Goal: Information Seeking & Learning: Check status

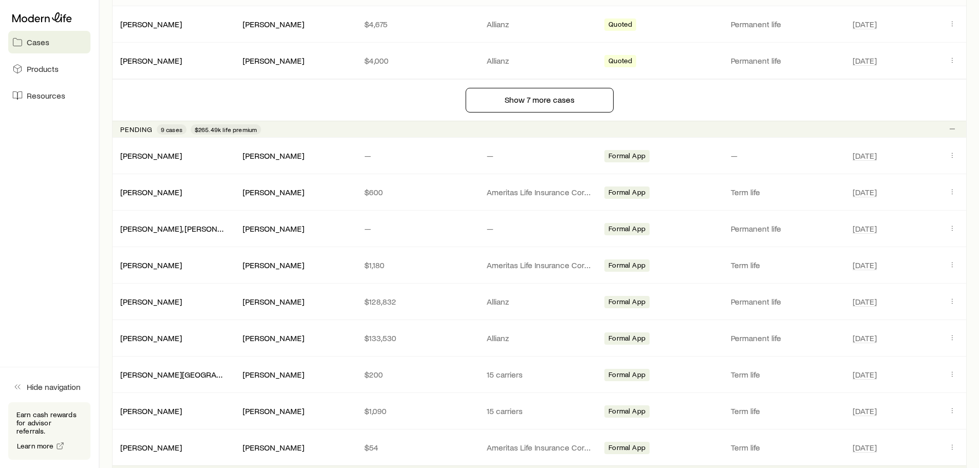
scroll to position [925, 0]
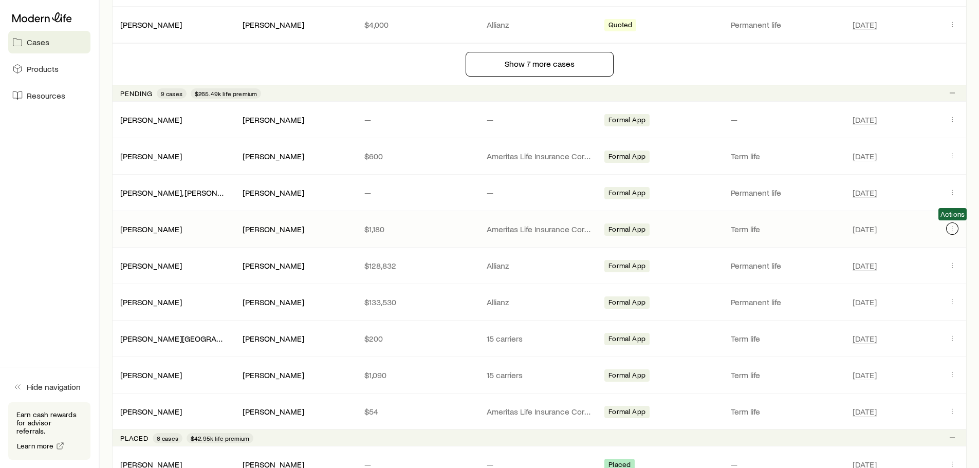
click at [952, 230] on icon "Client cases" at bounding box center [952, 228] width 8 height 8
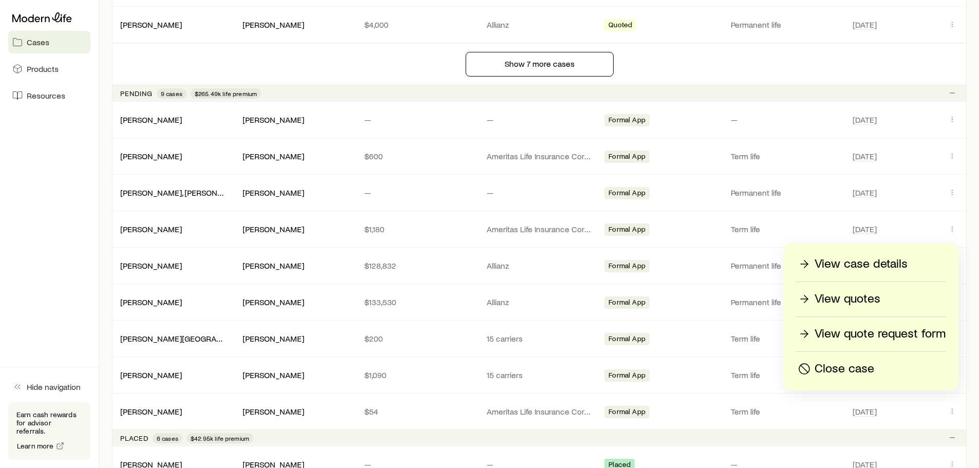
click at [893, 258] on p "View case details" at bounding box center [860, 264] width 93 height 16
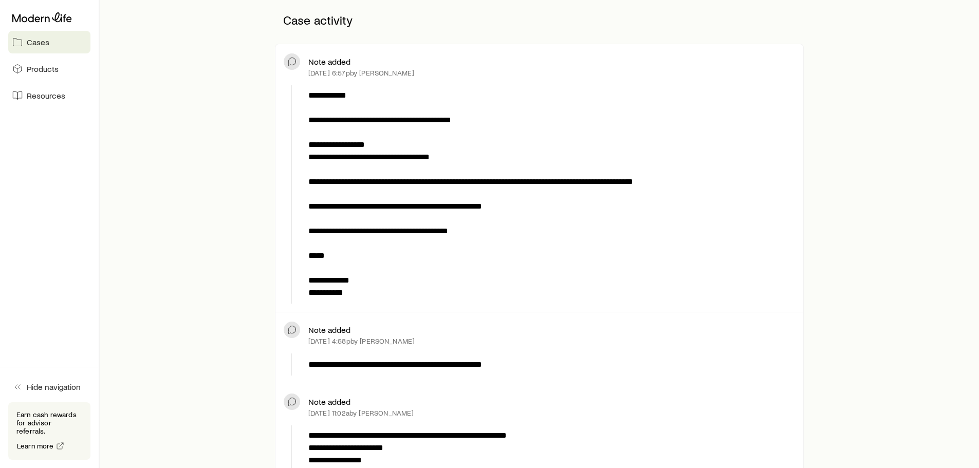
scroll to position [257, 0]
click at [33, 13] on icon at bounding box center [42, 17] width 60 height 10
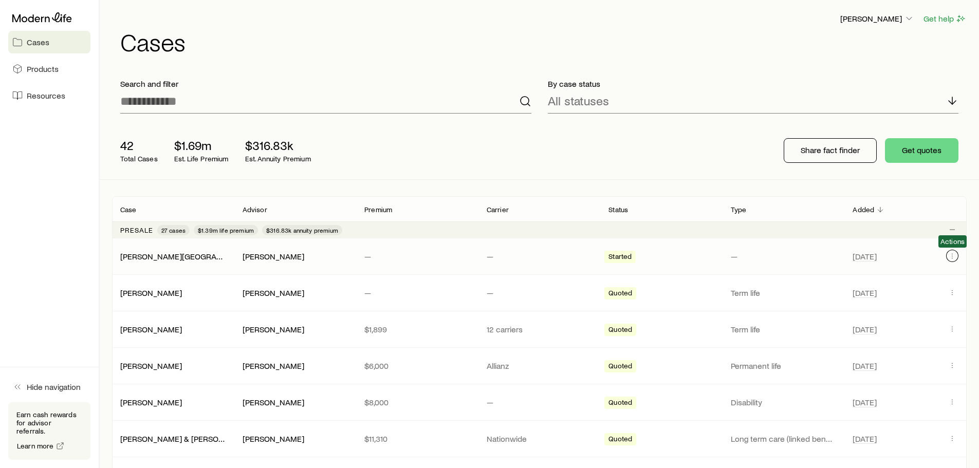
click at [954, 258] on icon "Client cases" at bounding box center [952, 256] width 8 height 8
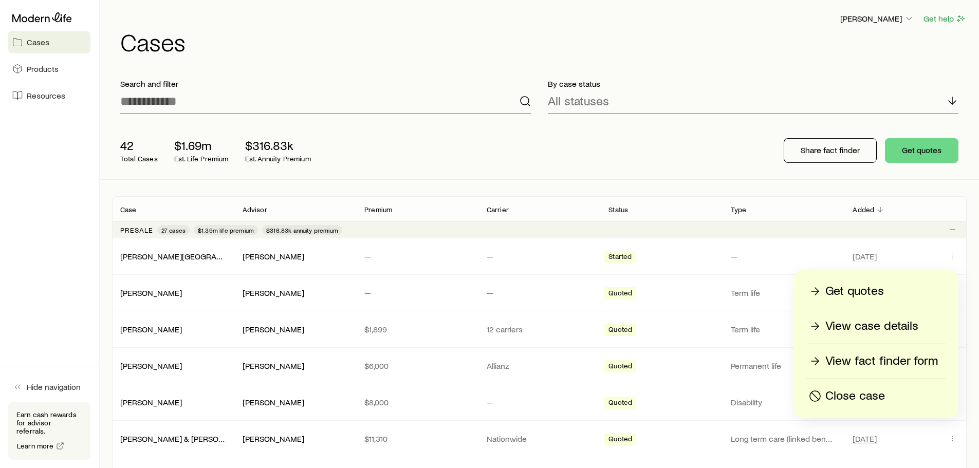
click at [872, 288] on p "Get quotes" at bounding box center [854, 291] width 59 height 16
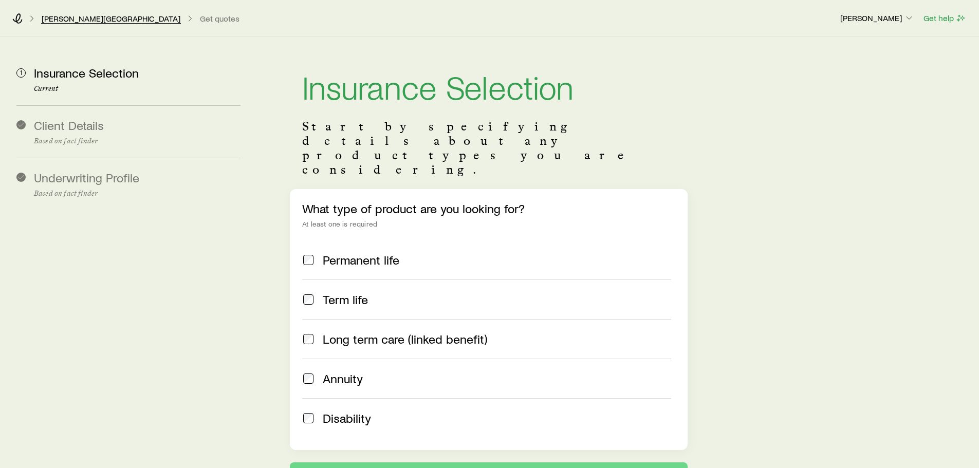
click at [82, 16] on div "Glendenning, Austin Get quotes" at bounding box center [421, 18] width 819 height 10
click at [82, 17] on link "[PERSON_NAME][GEOGRAPHIC_DATA]" at bounding box center [111, 19] width 140 height 10
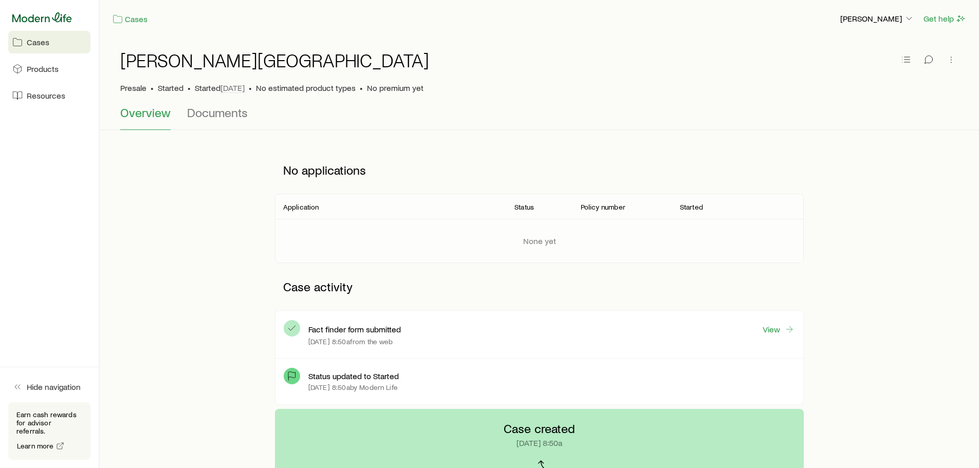
click at [51, 13] on icon at bounding box center [42, 17] width 60 height 10
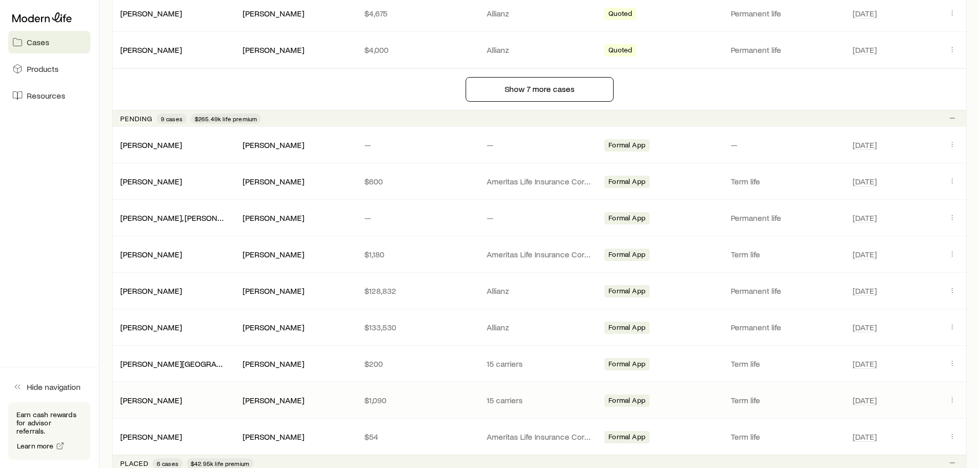
scroll to position [925, 0]
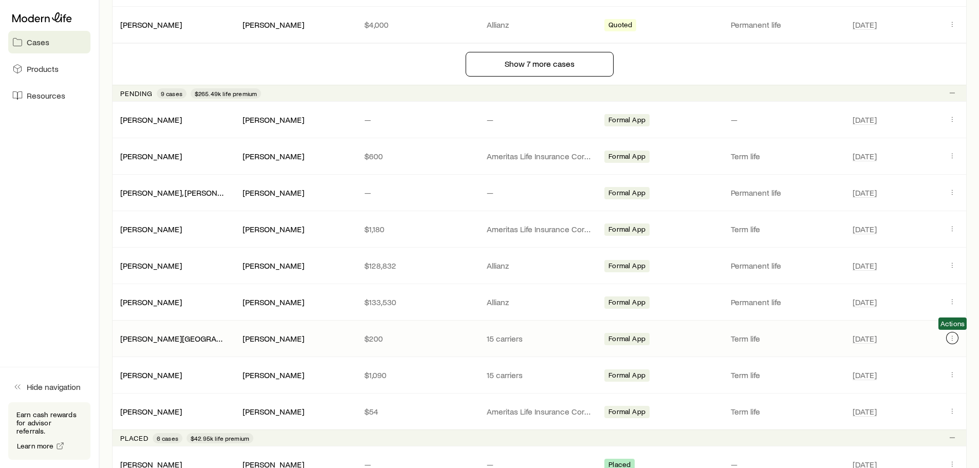
click at [952, 338] on icon "Client cases" at bounding box center [952, 338] width 1 height 1
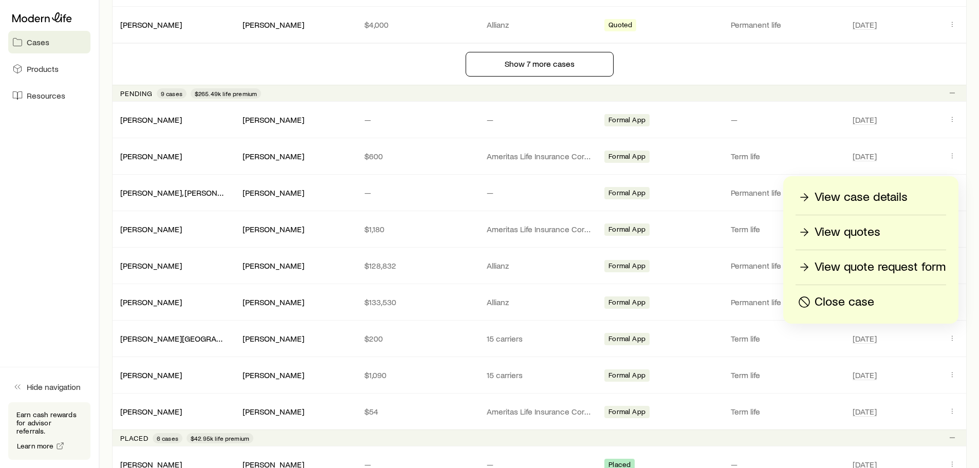
click at [845, 194] on p "View case details" at bounding box center [860, 197] width 93 height 16
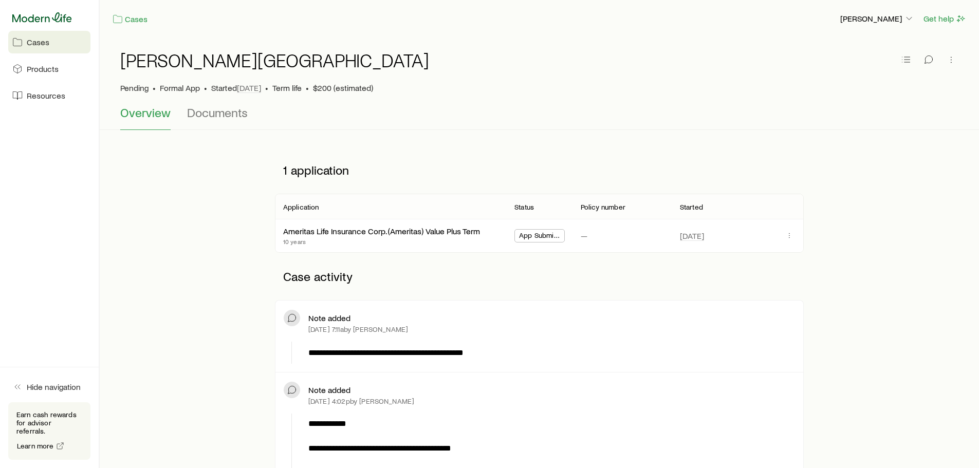
click at [16, 15] on icon at bounding box center [42, 17] width 60 height 10
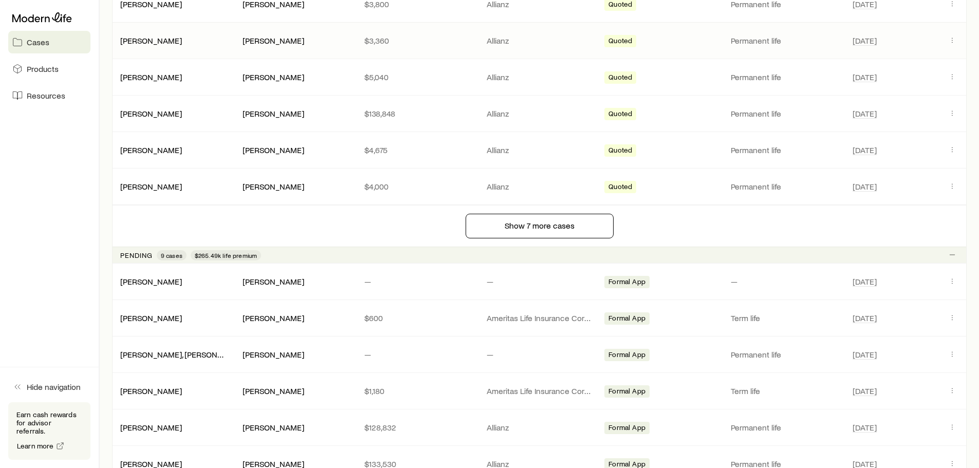
scroll to position [771, 0]
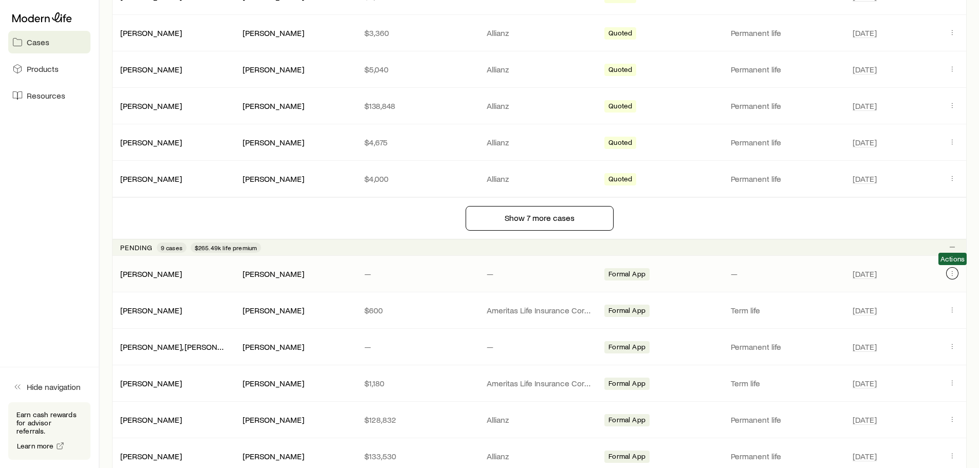
click at [951, 273] on icon "Client cases" at bounding box center [952, 273] width 8 height 8
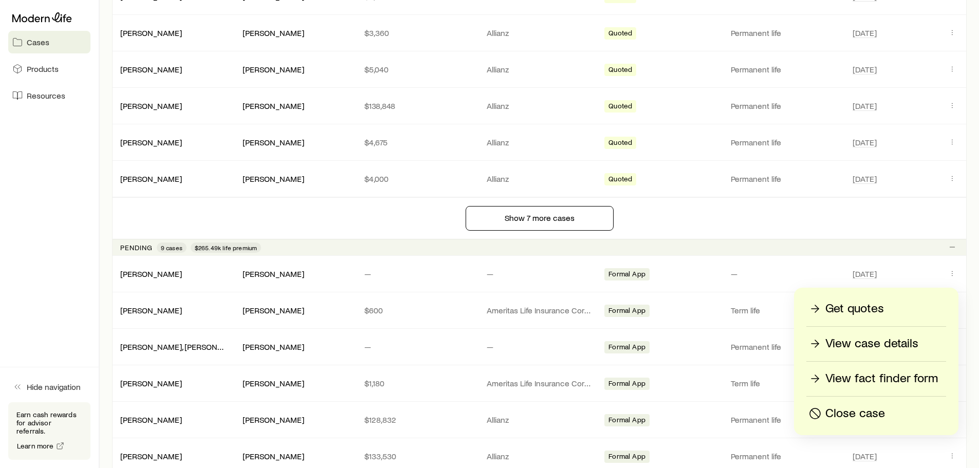
click at [856, 340] on p "View case details" at bounding box center [871, 343] width 93 height 16
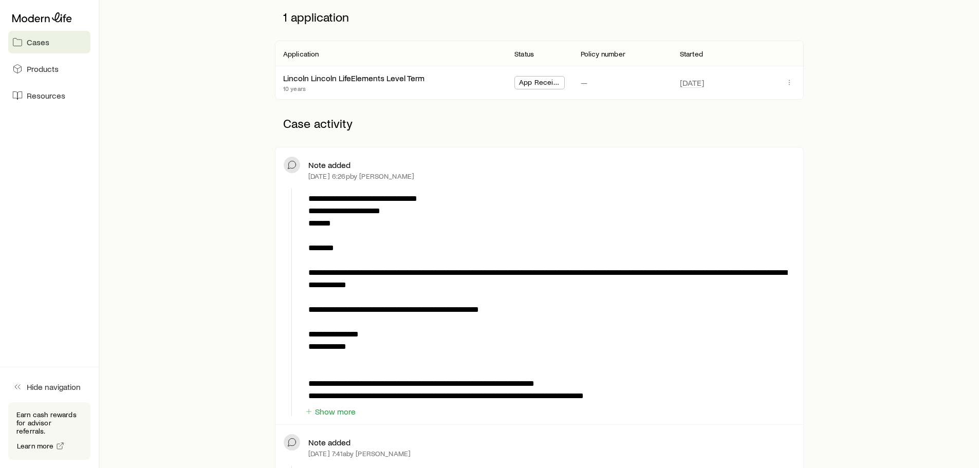
scroll to position [154, 0]
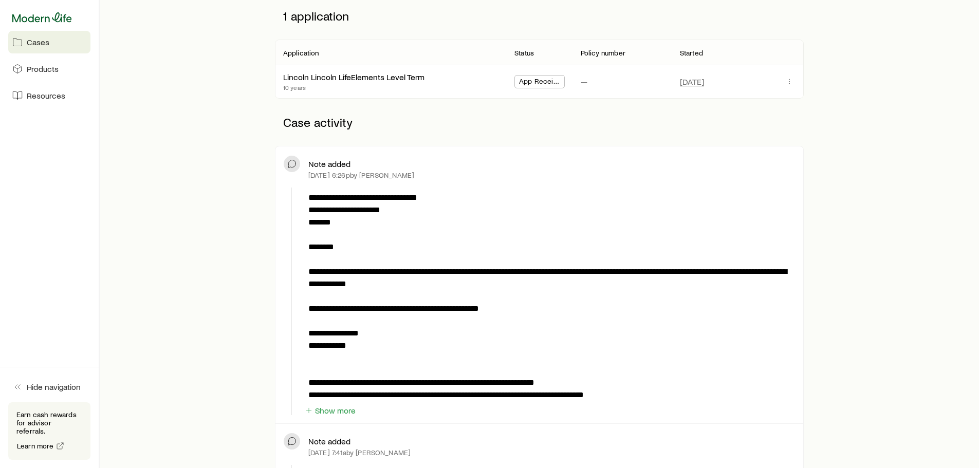
click at [63, 18] on icon at bounding box center [42, 17] width 60 height 10
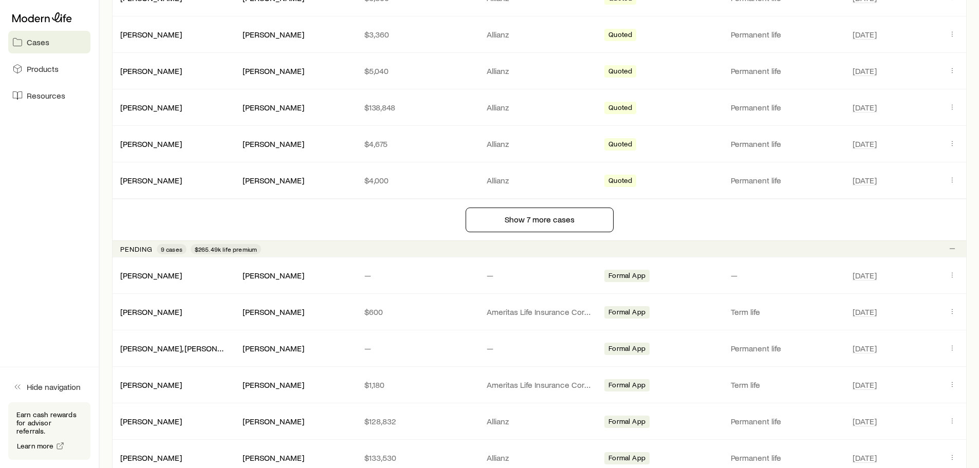
scroll to position [822, 0]
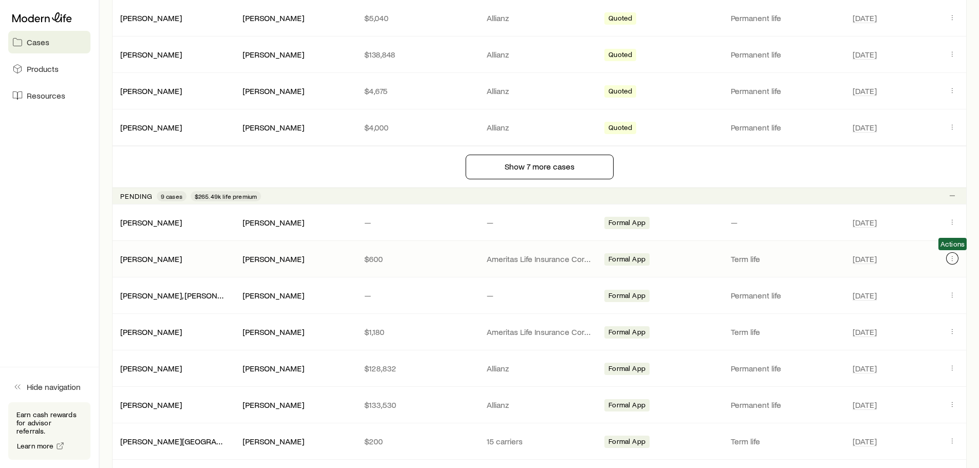
click at [950, 260] on icon "Client cases" at bounding box center [952, 258] width 8 height 8
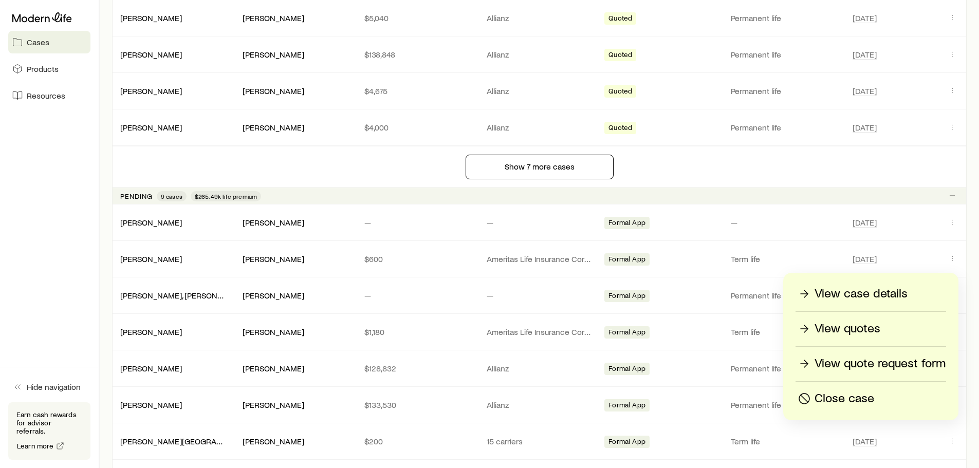
click at [853, 298] on p "View case details" at bounding box center [860, 294] width 93 height 16
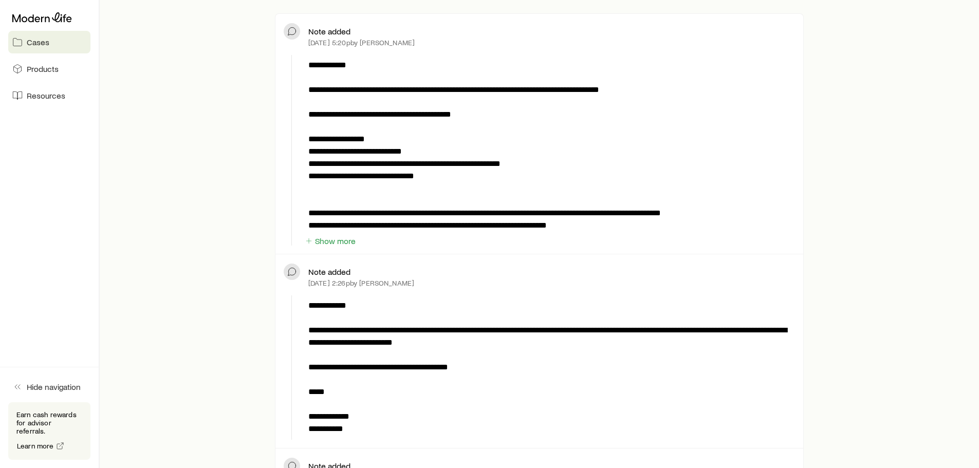
scroll to position [308, 0]
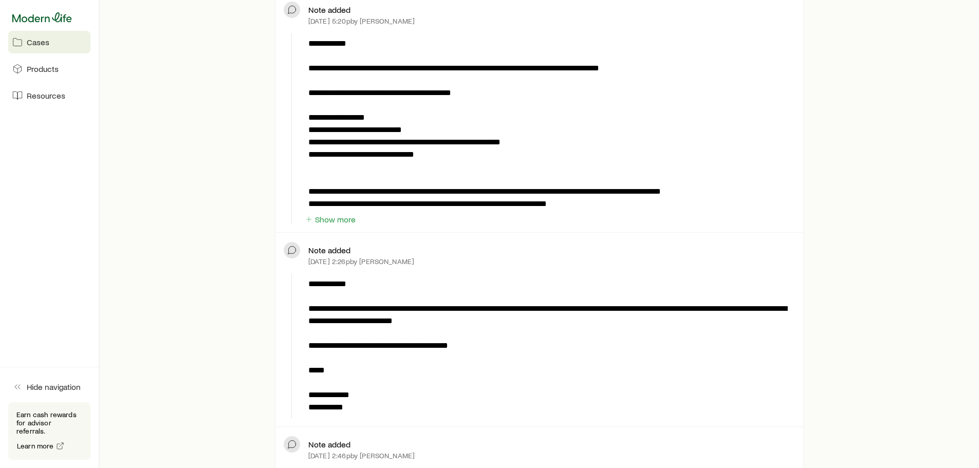
click at [39, 21] on icon at bounding box center [42, 17] width 60 height 10
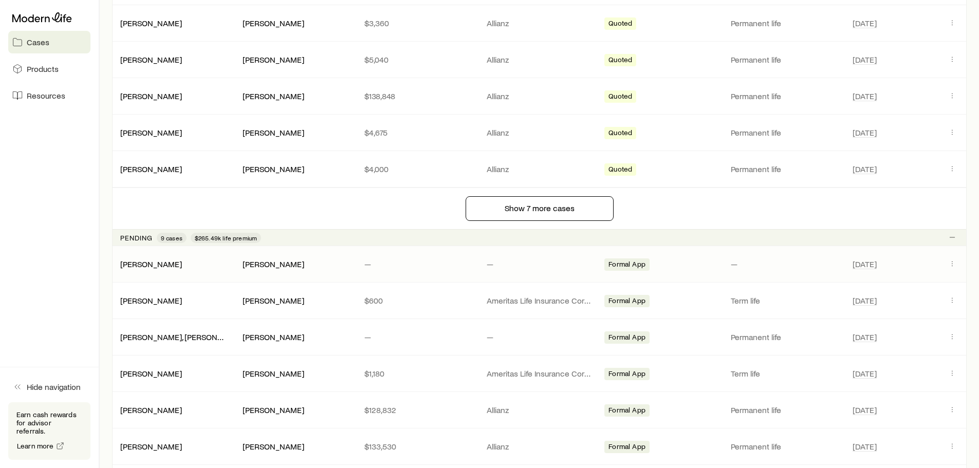
scroll to position [925, 0]
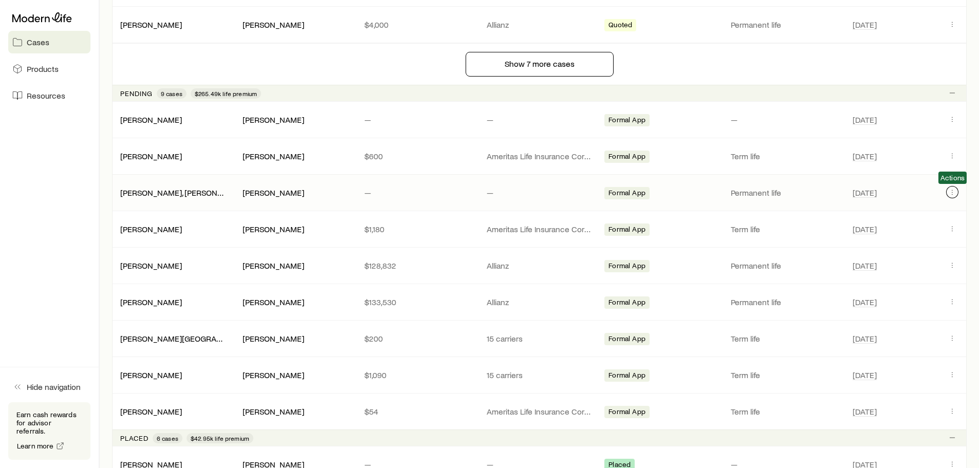
click at [954, 188] on icon "Client cases" at bounding box center [952, 192] width 8 height 8
click at [951, 193] on icon "Client cases" at bounding box center [952, 192] width 8 height 8
click at [951, 194] on icon "Client cases" at bounding box center [952, 192] width 8 height 8
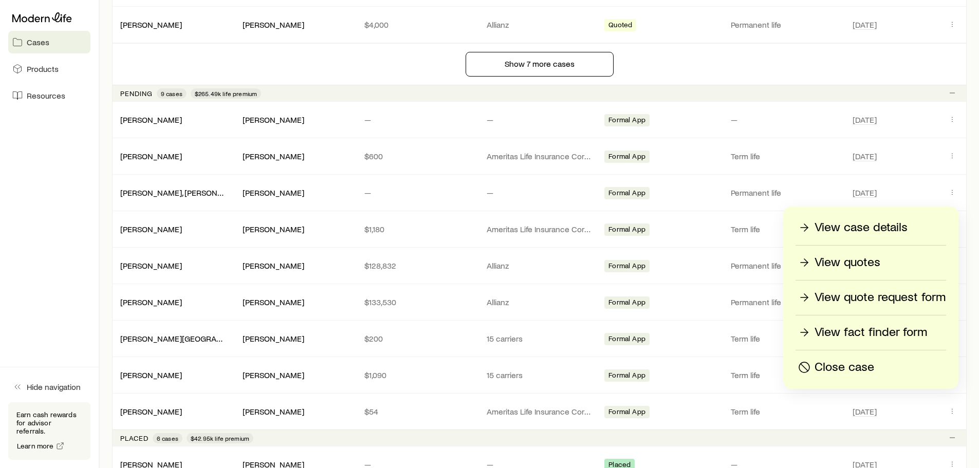
click at [895, 226] on p "View case details" at bounding box center [860, 227] width 93 height 16
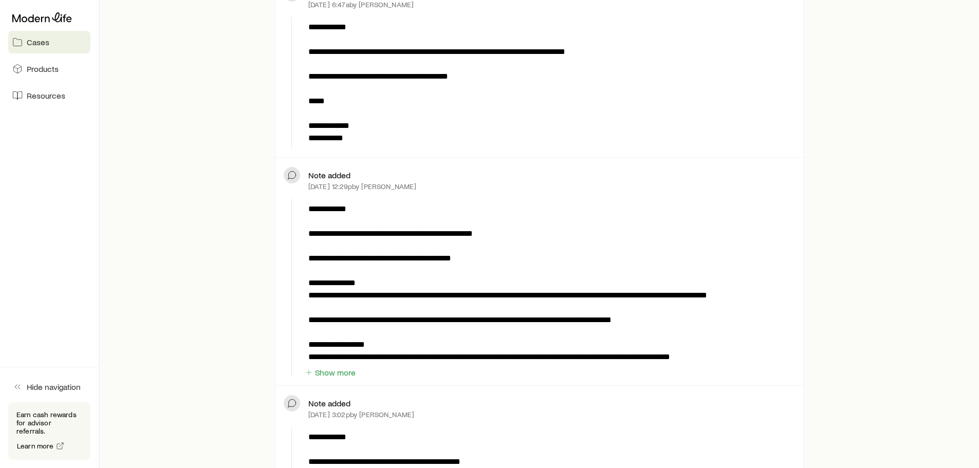
scroll to position [411, 0]
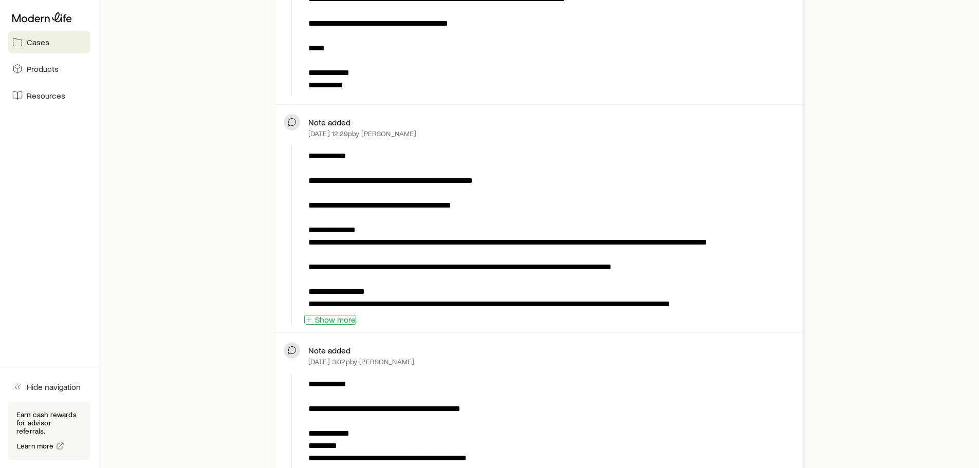
click at [339, 323] on button "Show more" at bounding box center [330, 320] width 52 height 10
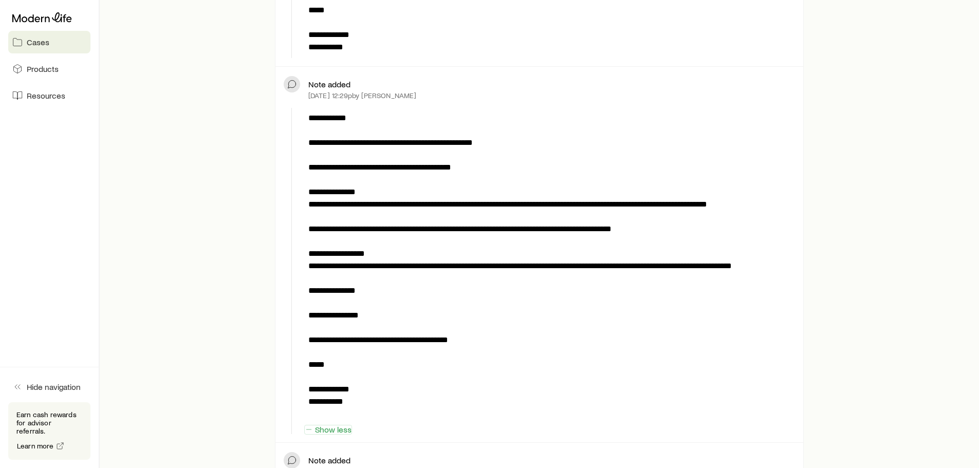
scroll to position [514, 0]
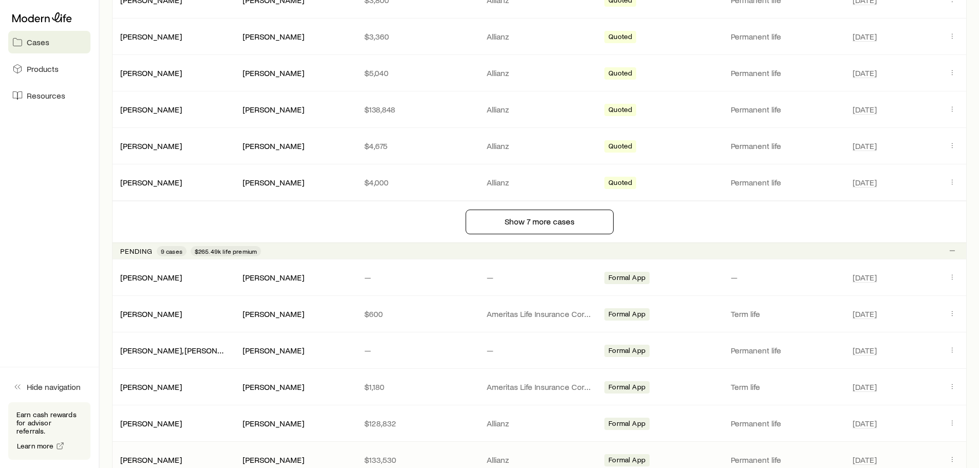
scroll to position [873, 0]
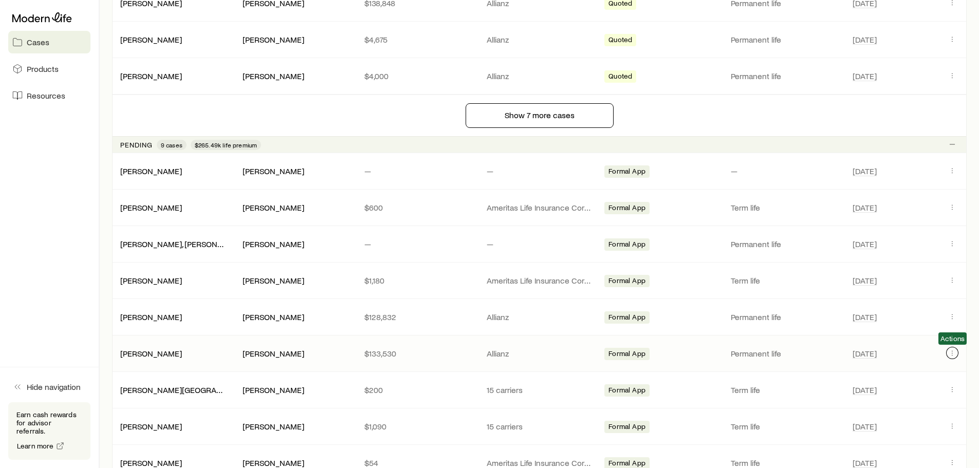
click at [950, 351] on icon "Client cases" at bounding box center [952, 353] width 8 height 8
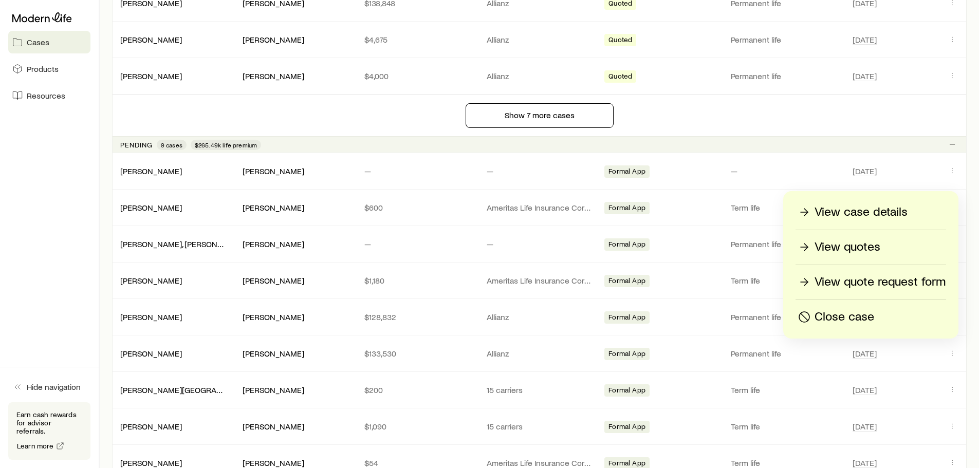
click at [860, 208] on p "View case details" at bounding box center [860, 212] width 93 height 16
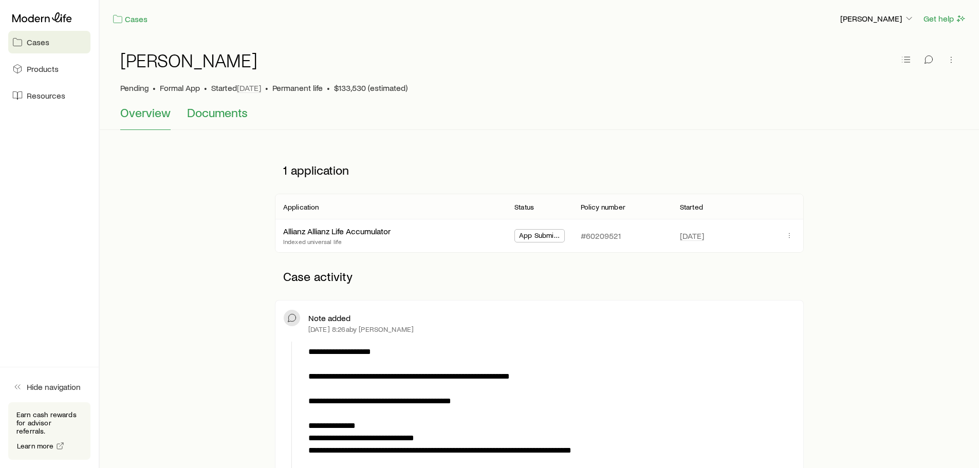
click at [215, 116] on span "Documents" at bounding box center [217, 112] width 61 height 14
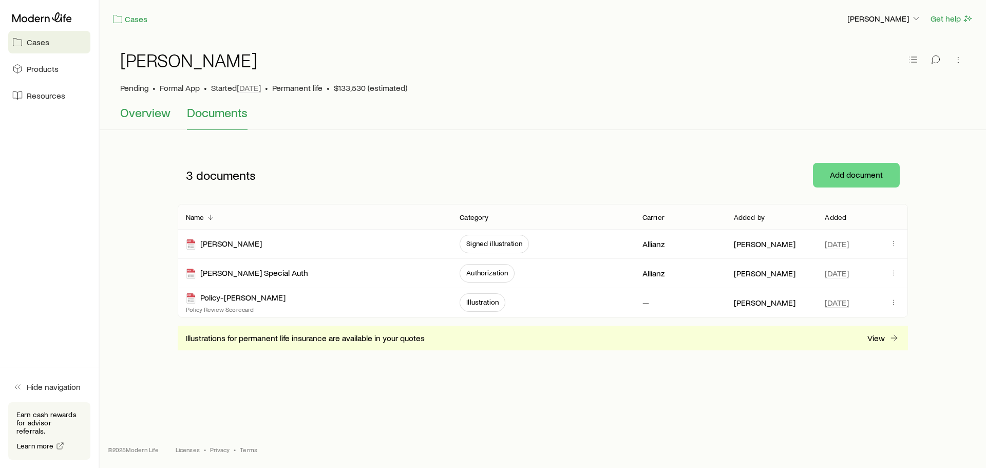
click at [140, 108] on span "Overview" at bounding box center [145, 112] width 50 height 14
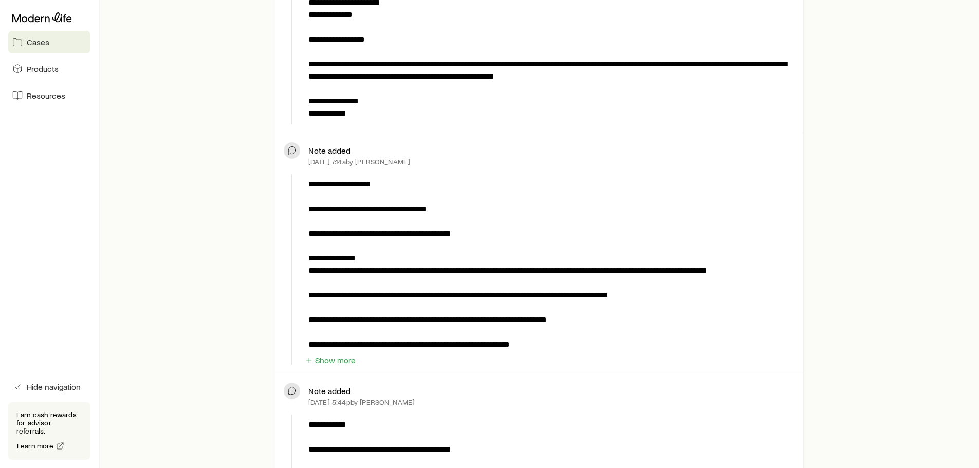
scroll to position [1027, 0]
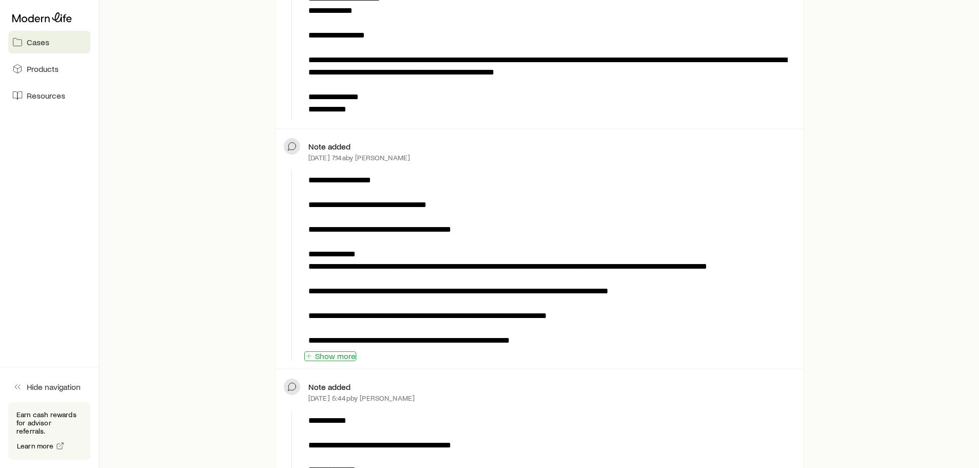
click at [321, 353] on button "Show more" at bounding box center [330, 356] width 52 height 10
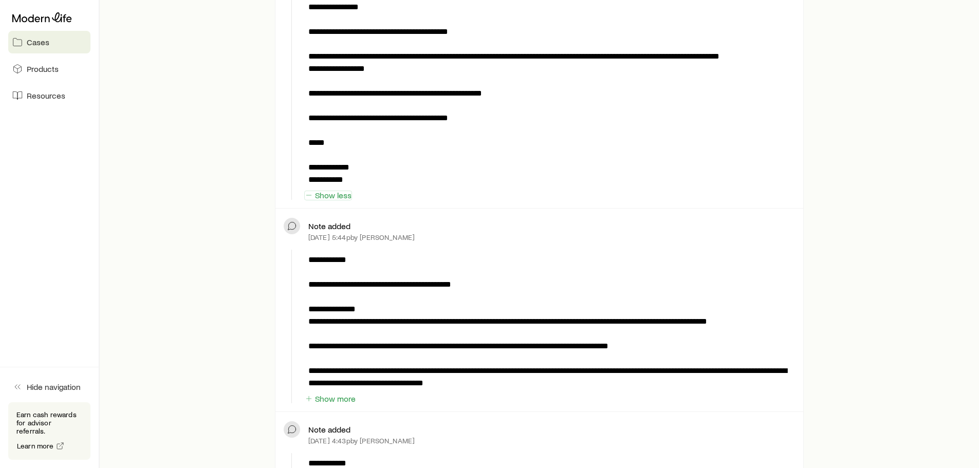
scroll to position [1490, 0]
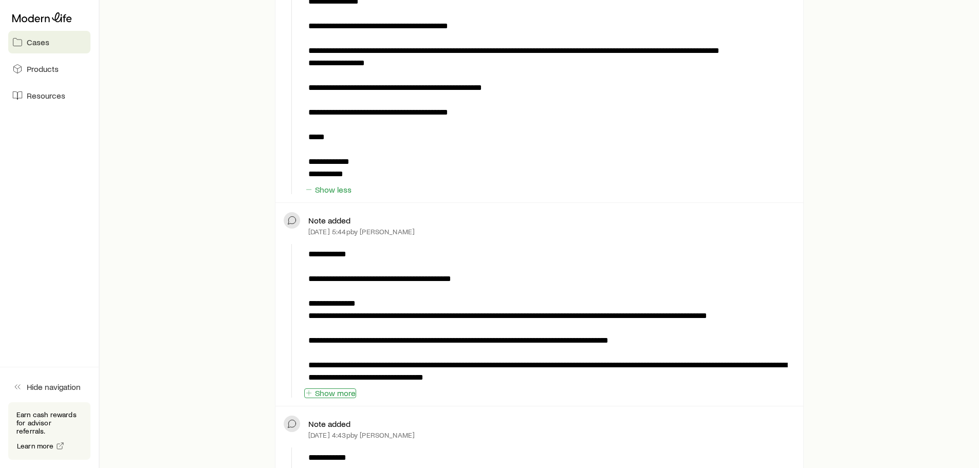
click at [314, 392] on button "Show more" at bounding box center [330, 393] width 52 height 10
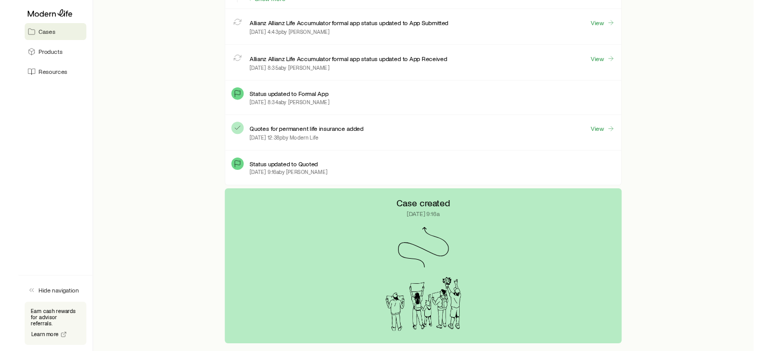
scroll to position [2466, 0]
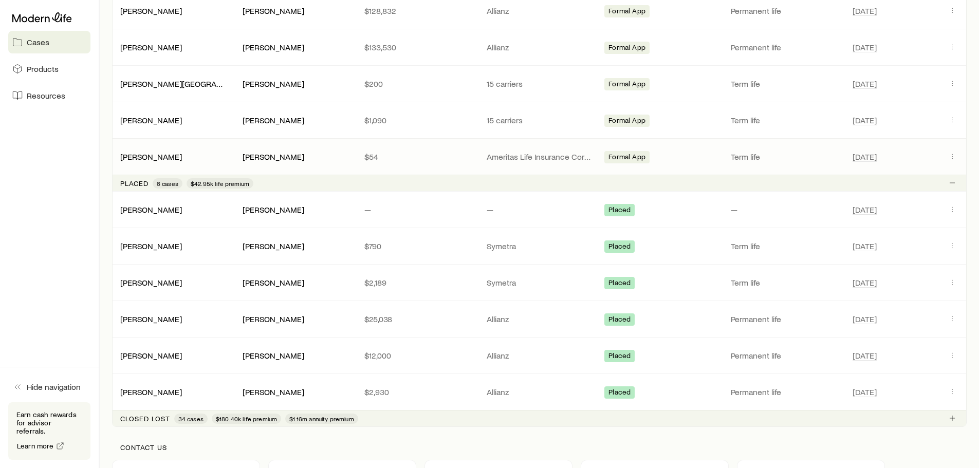
scroll to position [1181, 0]
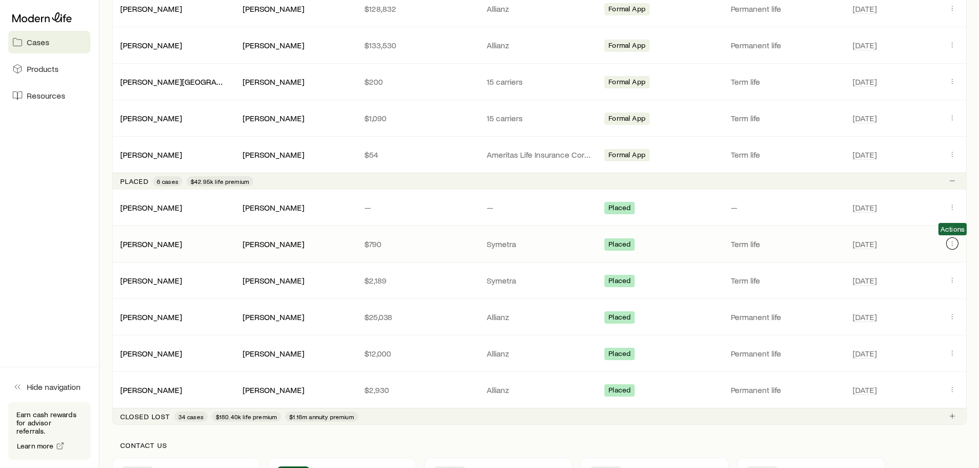
click at [955, 242] on icon "Client cases" at bounding box center [952, 243] width 8 height 8
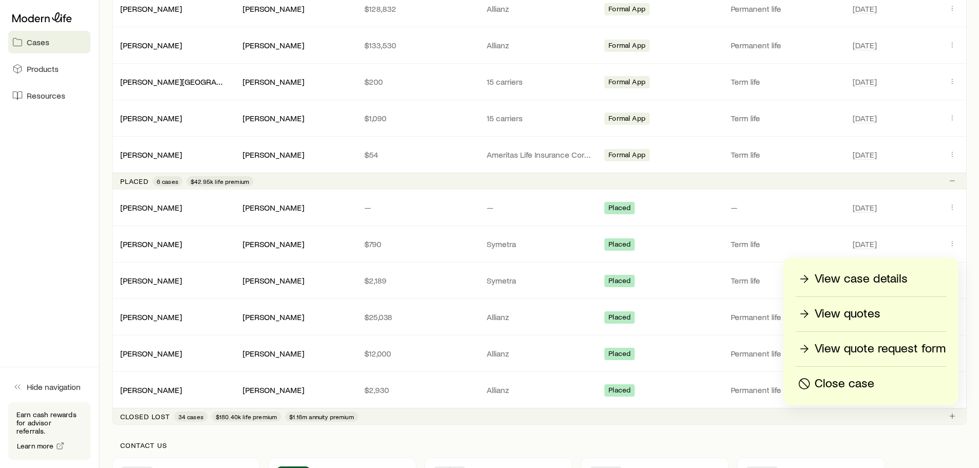
click at [844, 276] on p "View case details" at bounding box center [860, 279] width 93 height 16
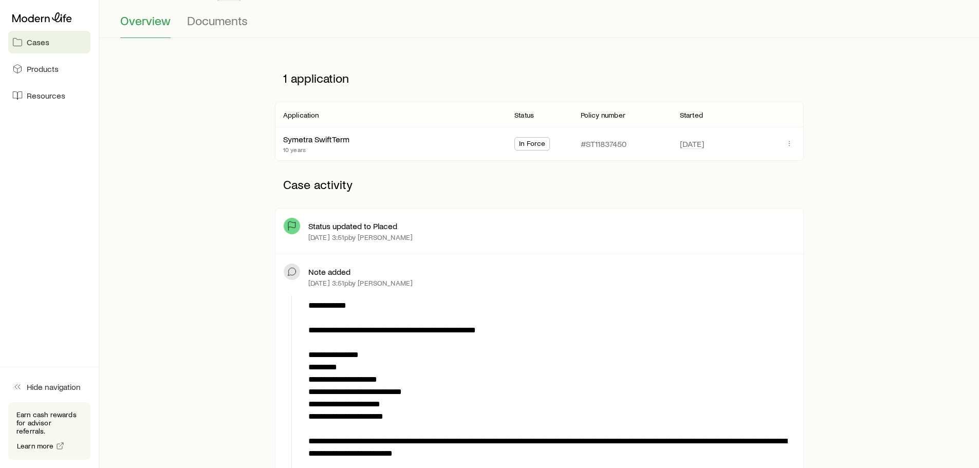
scroll to position [103, 0]
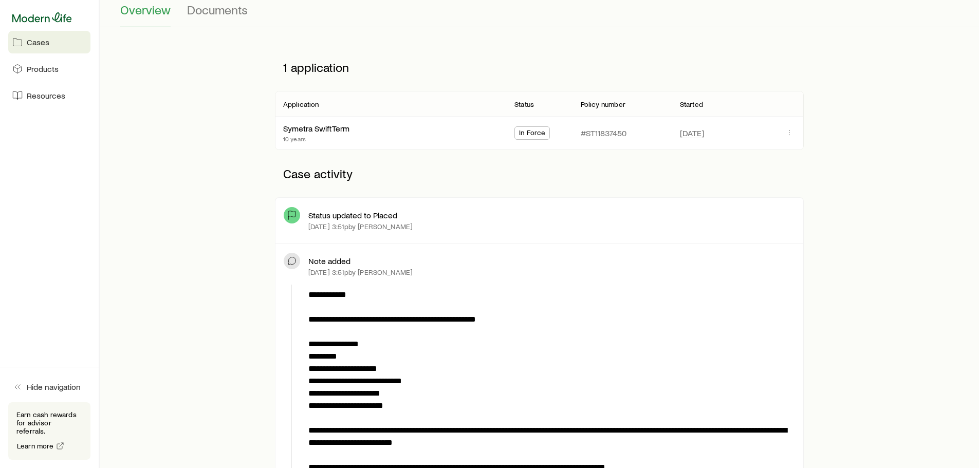
click at [61, 14] on icon at bounding box center [42, 17] width 60 height 10
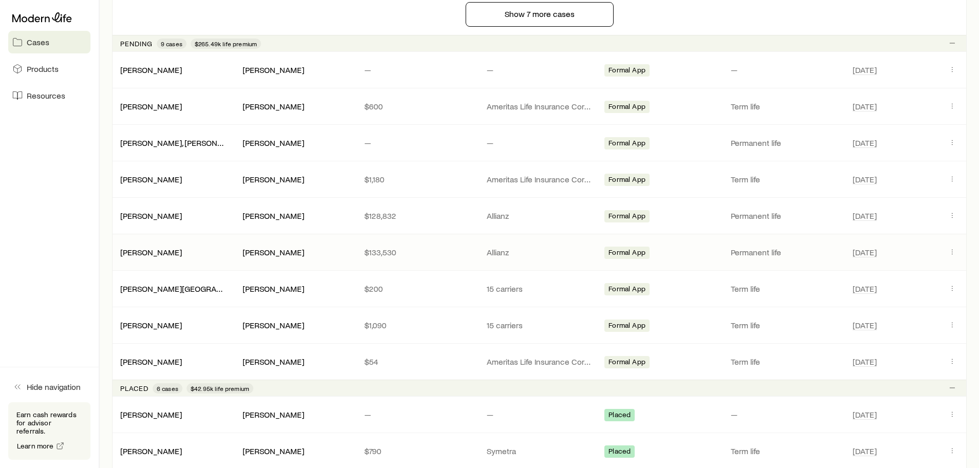
scroll to position [956, 0]
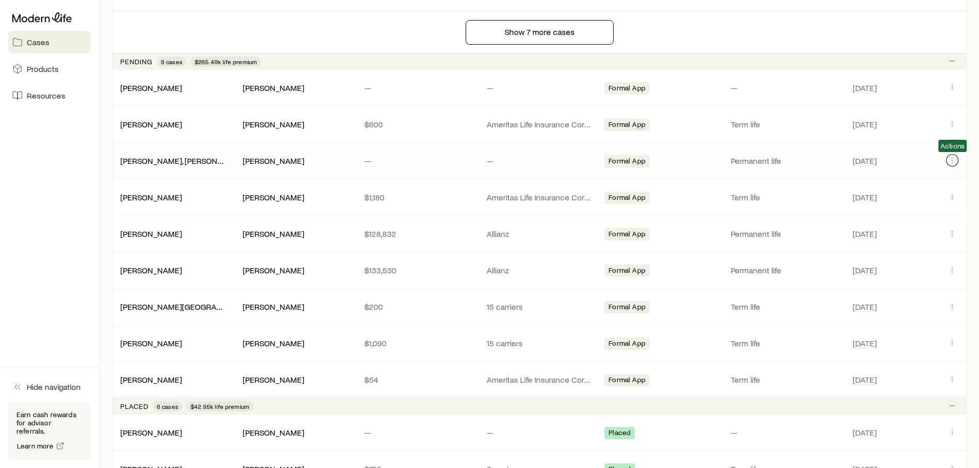
click at [952, 157] on icon "Client cases" at bounding box center [952, 160] width 8 height 8
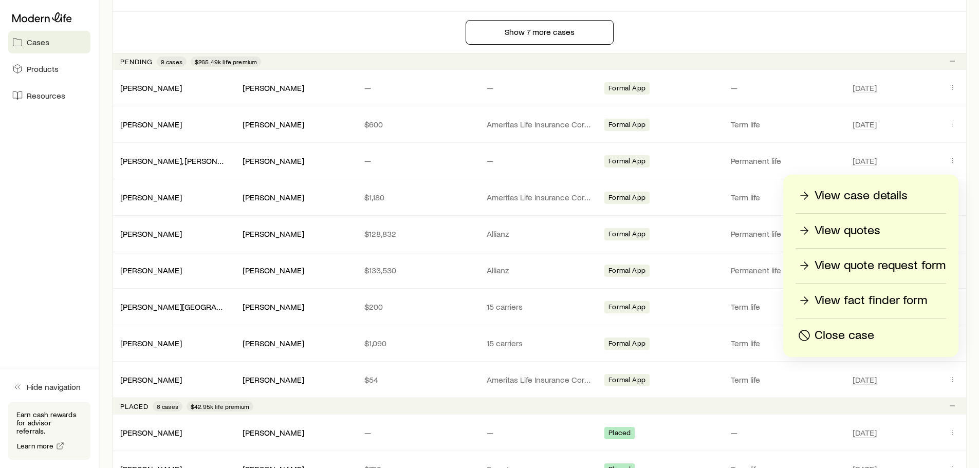
click at [863, 194] on p "View case details" at bounding box center [860, 195] width 93 height 16
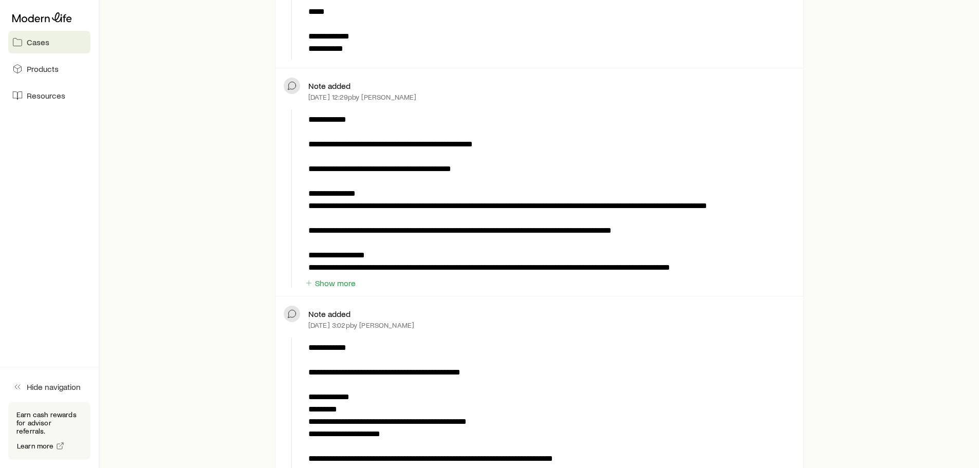
scroll to position [462, 0]
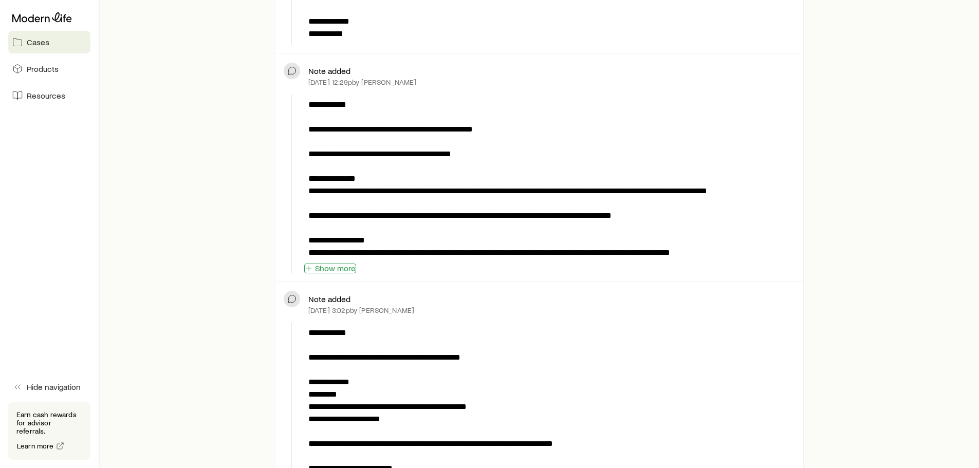
click at [337, 268] on button "Show more" at bounding box center [330, 269] width 52 height 10
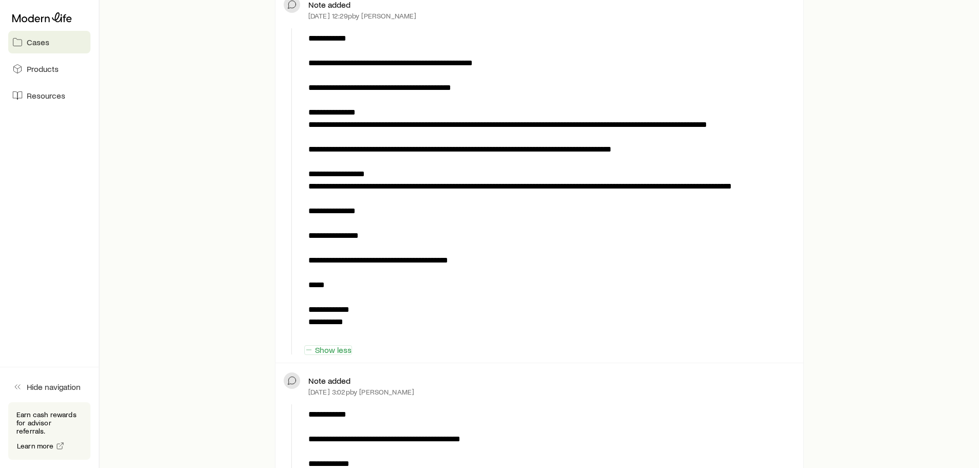
scroll to position [719, 0]
